Goal: Use online tool/utility: Use online tool/utility

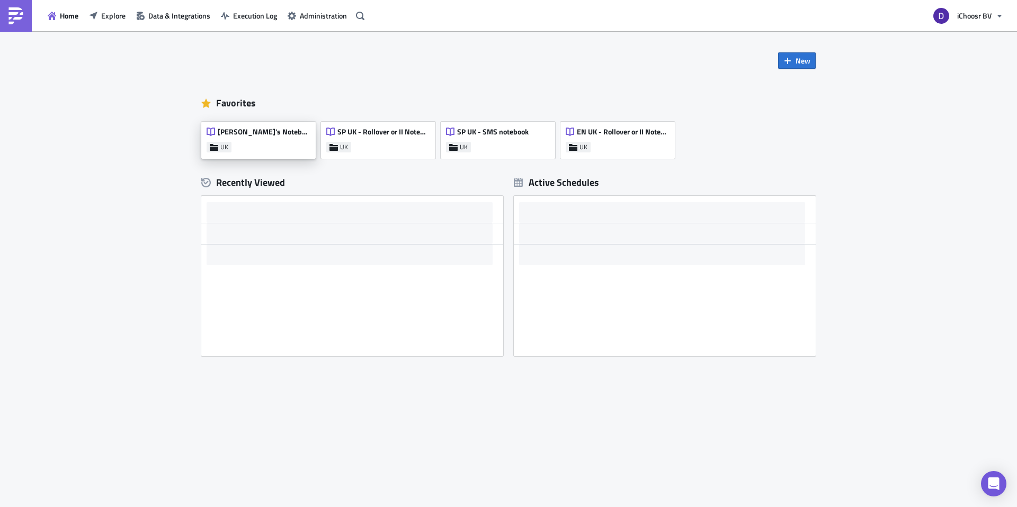
click at [273, 132] on div "[PERSON_NAME]'s Notebook UK" at bounding box center [258, 140] width 114 height 37
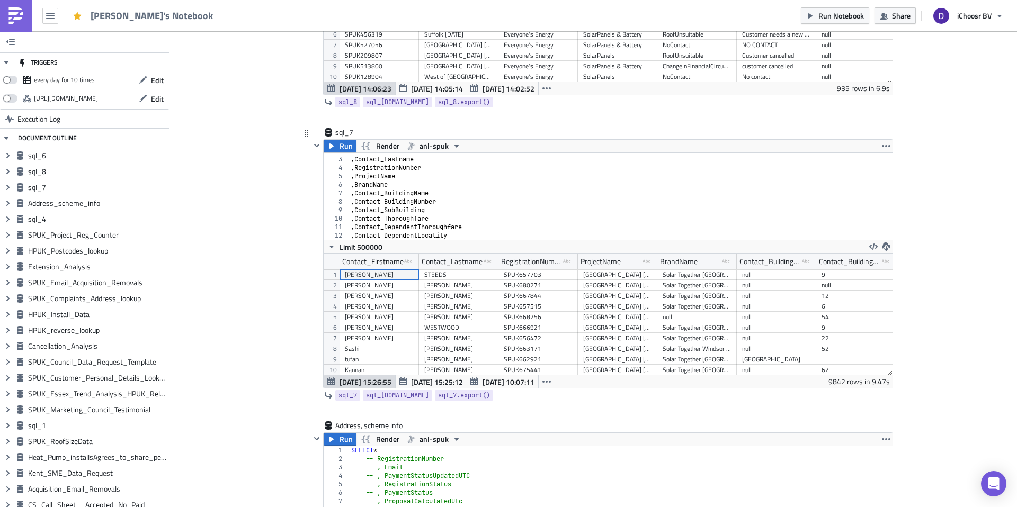
type textarea ", BrandName"
click at [428, 186] on div "Contact_Firstname , Contact_Lastname , RegistrationNumber , ProjectName , Brand…" at bounding box center [620, 199] width 544 height 104
type textarea "m"
type textarea ", CommunityName"
click at [332, 144] on icon "button" at bounding box center [331, 146] width 8 height 8
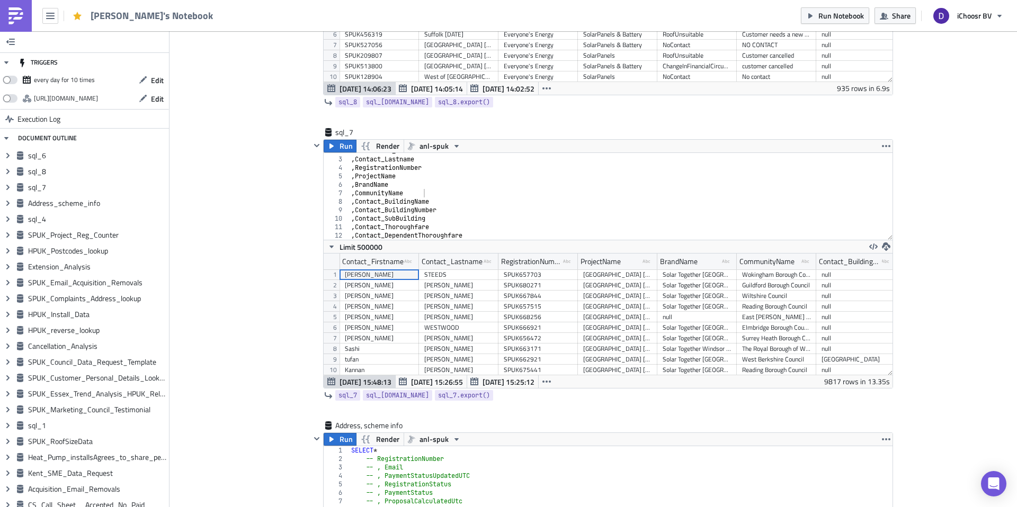
scroll to position [121, 569]
click at [889, 248] on icon "button" at bounding box center [886, 247] width 8 height 8
click at [897, 208] on div "CSV" at bounding box center [927, 206] width 83 height 11
click at [606, 119] on icon "button" at bounding box center [608, 118] width 8 height 8
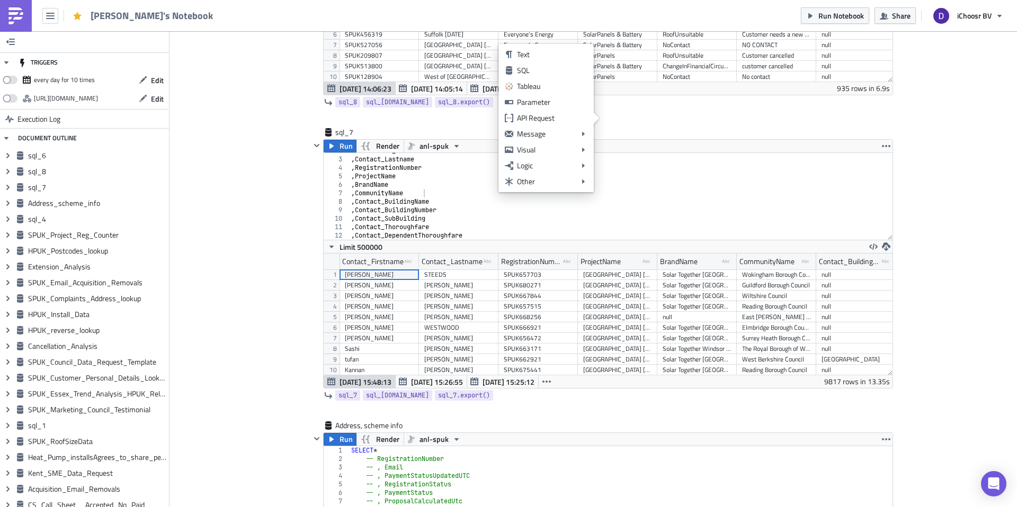
click at [523, 71] on div "SQL" at bounding box center [552, 70] width 70 height 11
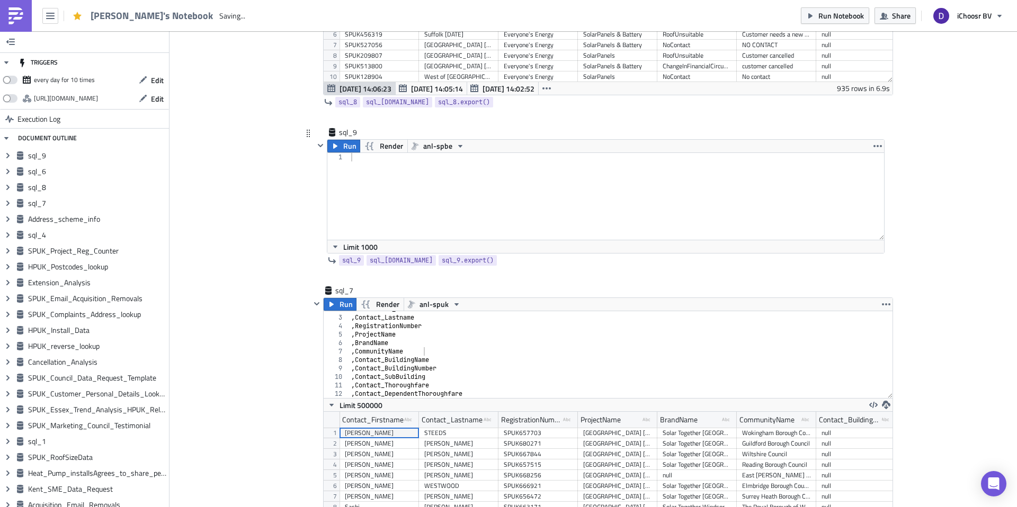
click at [410, 167] on div at bounding box center [616, 205] width 535 height 104
type textarea "SELECT"
type textarea "RegistrationNumber"
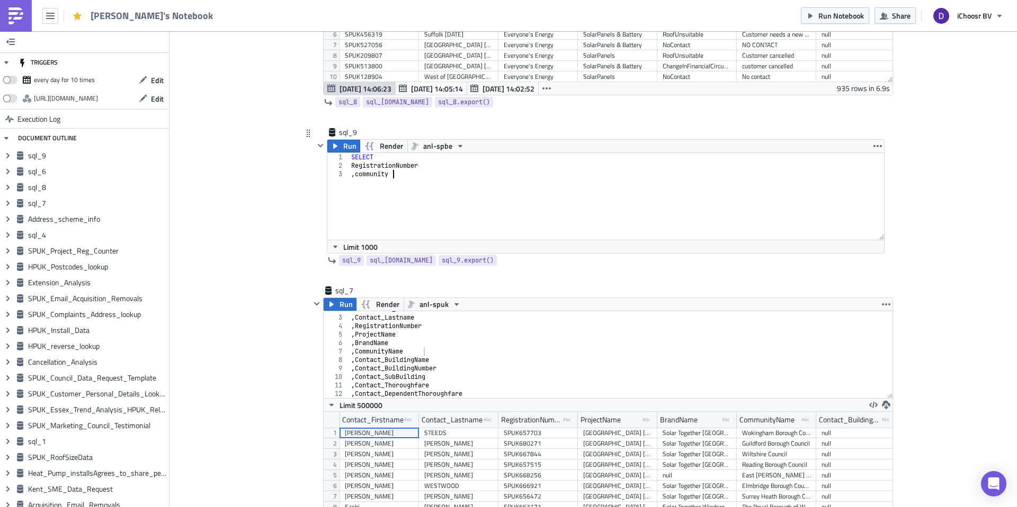
scroll to position [0, 3]
type textarea ", communityName"
type textarea "FROM AllRegistrations"
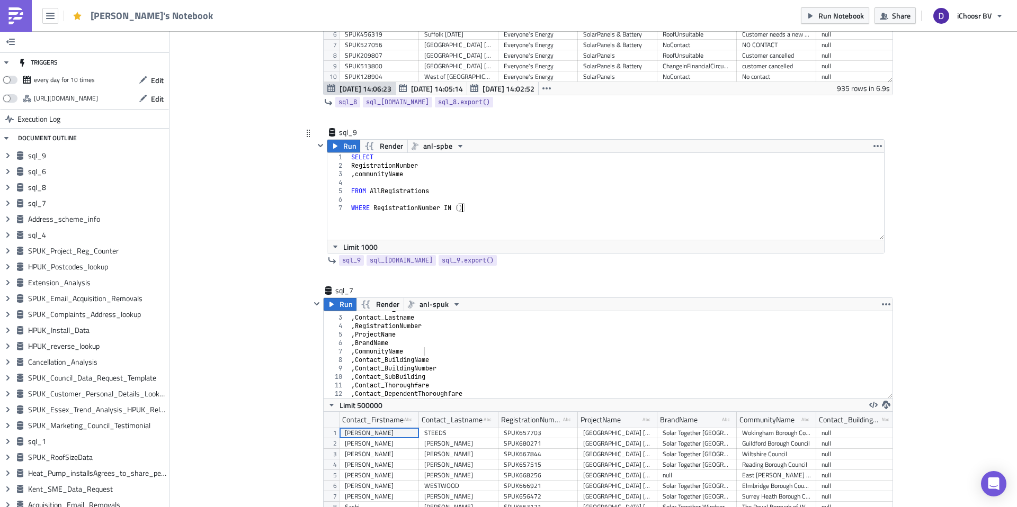
paste textarea "'SPUK683909', )"
click at [435, 148] on span "anl-spbe" at bounding box center [437, 146] width 29 height 13
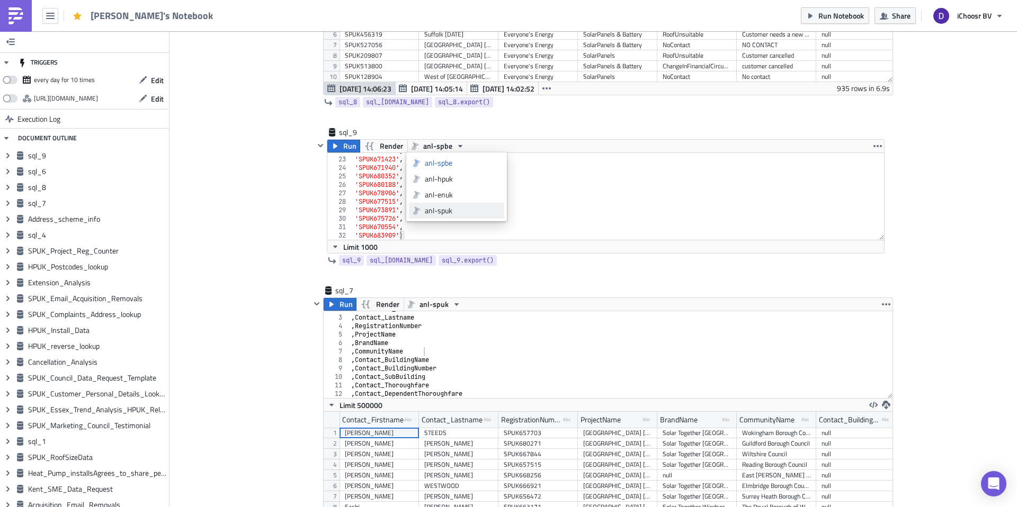
click at [439, 210] on div "anl-spuk" at bounding box center [463, 210] width 76 height 11
click at [347, 145] on span "Run" at bounding box center [349, 146] width 13 height 13
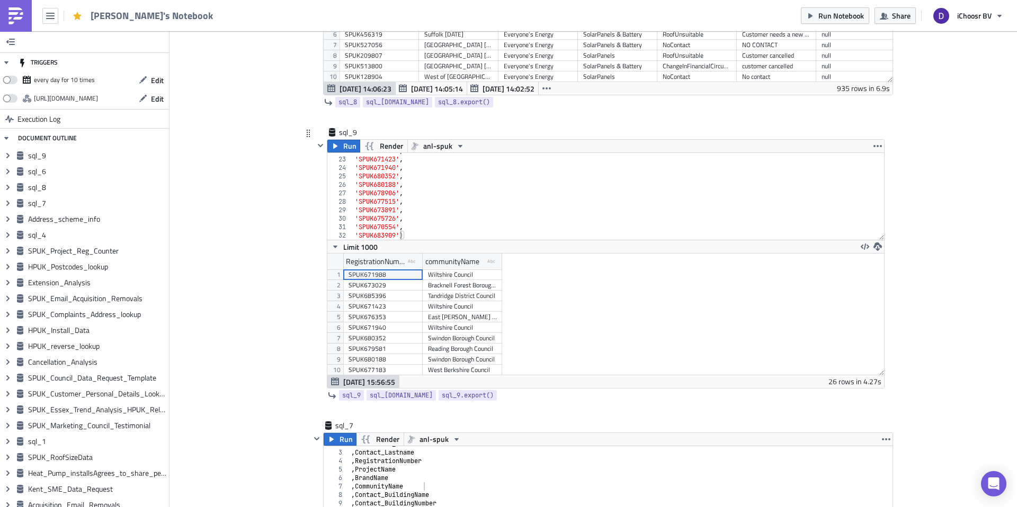
scroll to position [121, 556]
click at [880, 246] on icon "button" at bounding box center [877, 247] width 8 height 8
click at [914, 207] on div "CSV" at bounding box center [919, 206] width 83 height 11
type textarea "'SPUK673891',"
click at [462, 212] on div "'SPUK671988' , 'SPUK671423' , 'SPUK671940' , 'SPUK680352' , 'SPUK680188' , 'SPU…" at bounding box center [619, 199] width 532 height 104
